Goal: Use online tool/utility: Utilize a website feature to perform a specific function

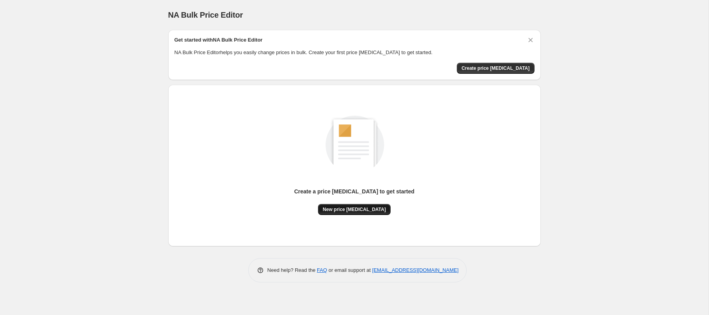
click at [337, 210] on span "New price [MEDICAL_DATA]" at bounding box center [354, 209] width 63 height 6
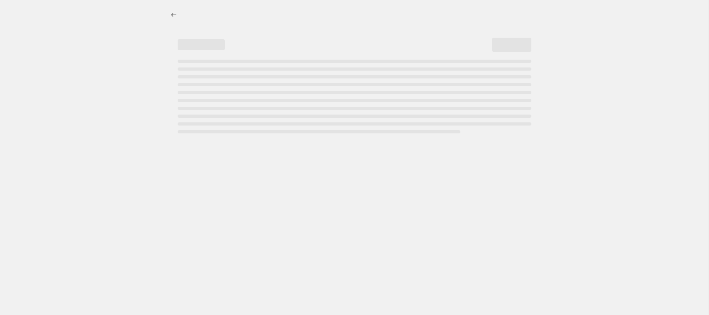
select select "percentage"
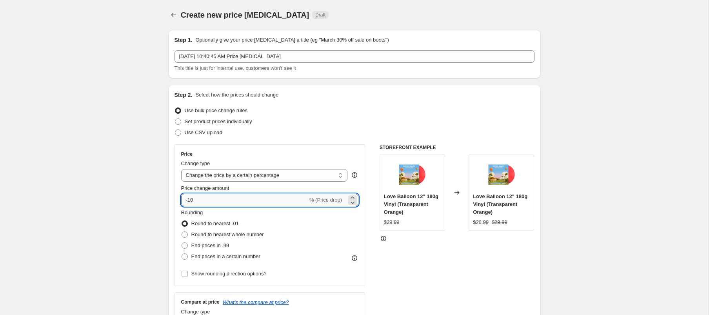
click at [237, 201] on input "-10" at bounding box center [244, 200] width 127 height 13
type input "-1"
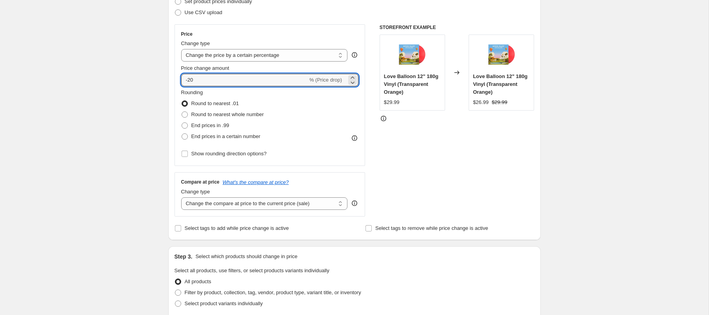
scroll to position [290, 0]
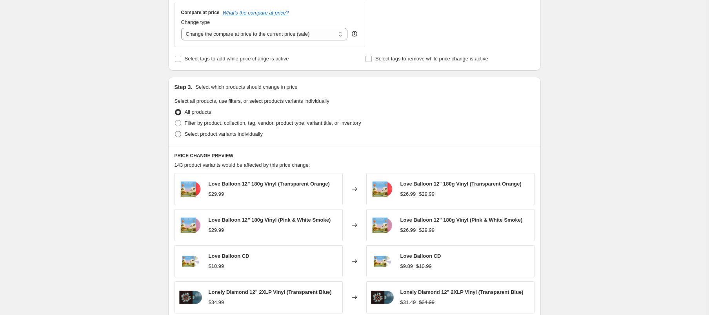
type input "-20"
click at [203, 136] on span "Select product variants individually" at bounding box center [224, 134] width 78 height 6
click at [175, 131] on input "Select product variants individually" at bounding box center [175, 131] width 0 height 0
radio input "true"
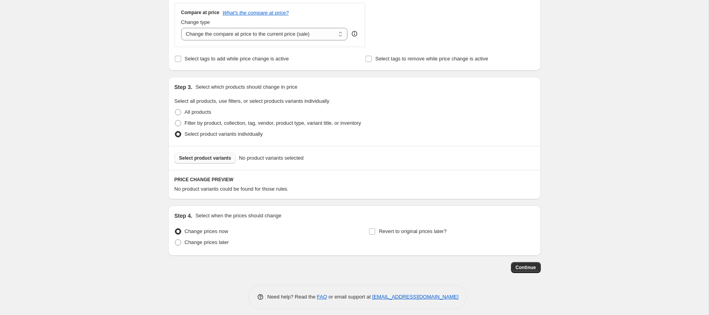
click at [217, 159] on span "Select product variants" at bounding box center [205, 158] width 52 height 6
click at [230, 160] on span "Select product variants" at bounding box center [205, 158] width 52 height 6
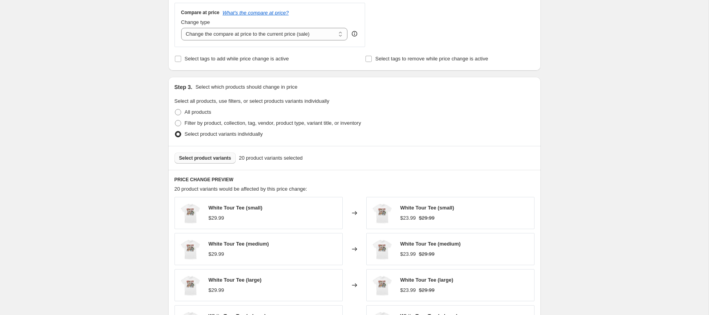
scroll to position [493, 0]
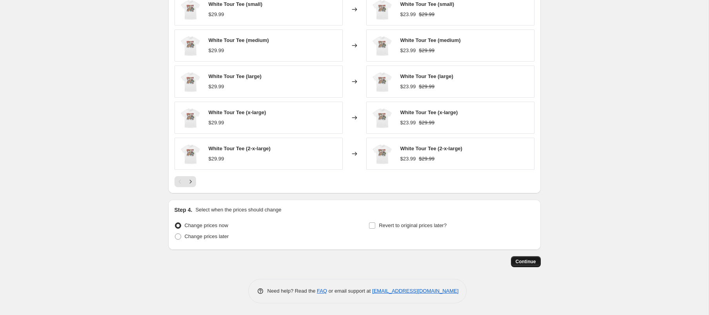
click at [530, 264] on span "Continue" at bounding box center [526, 262] width 20 height 6
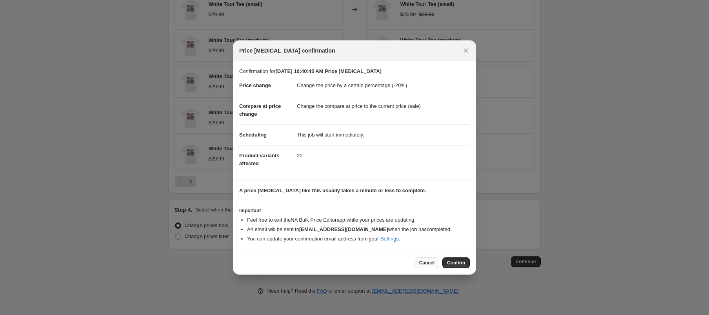
click at [432, 264] on span "Cancel" at bounding box center [426, 263] width 15 height 6
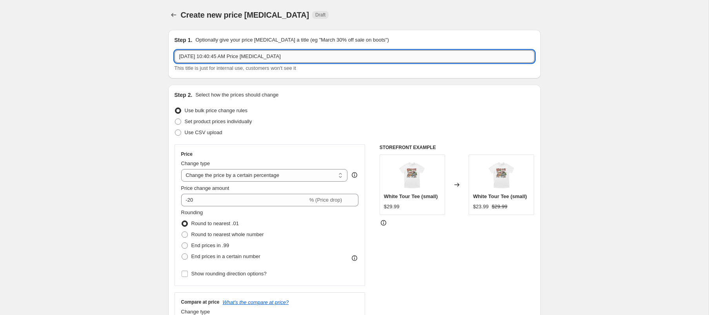
click at [312, 57] on input "[DATE] 10:40:45 AM Price [MEDICAL_DATA]" at bounding box center [355, 56] width 360 height 13
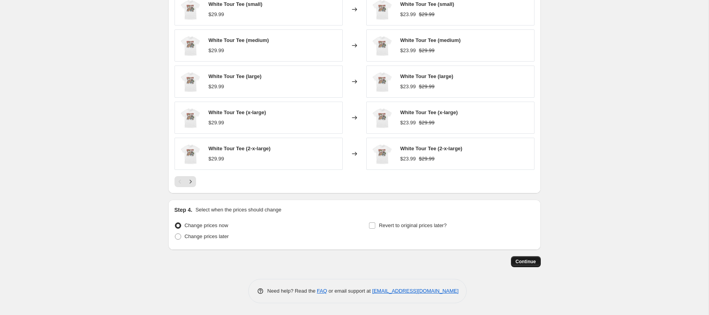
type input "Tour '24 Items 20% Off"
click at [523, 262] on span "Continue" at bounding box center [526, 262] width 20 height 6
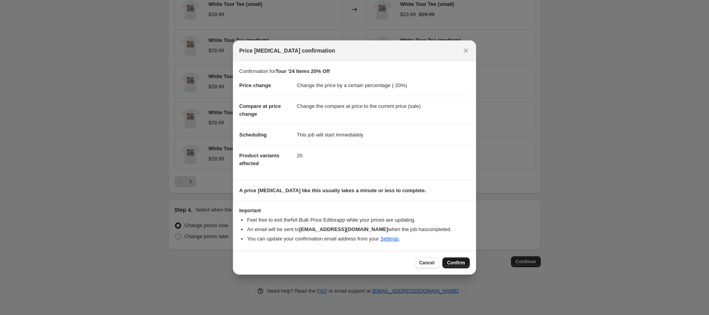
click at [458, 263] on span "Confirm" at bounding box center [456, 263] width 18 height 6
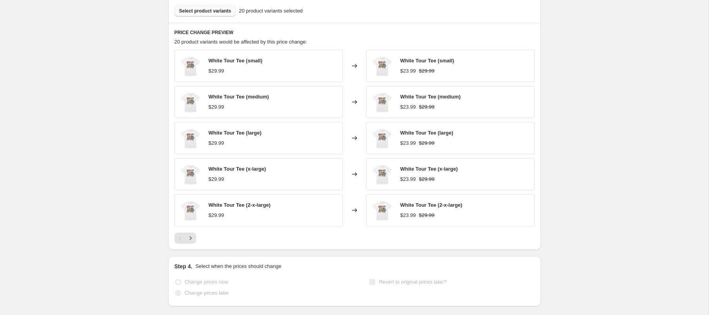
scroll to position [514, 0]
